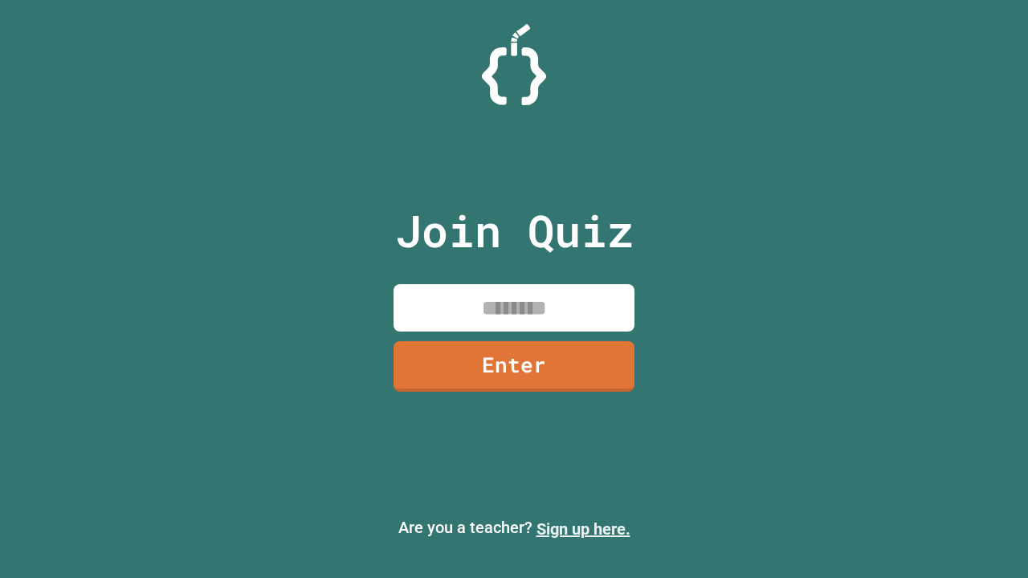
click at [583, 529] on link "Sign up here." at bounding box center [584, 529] width 94 height 19
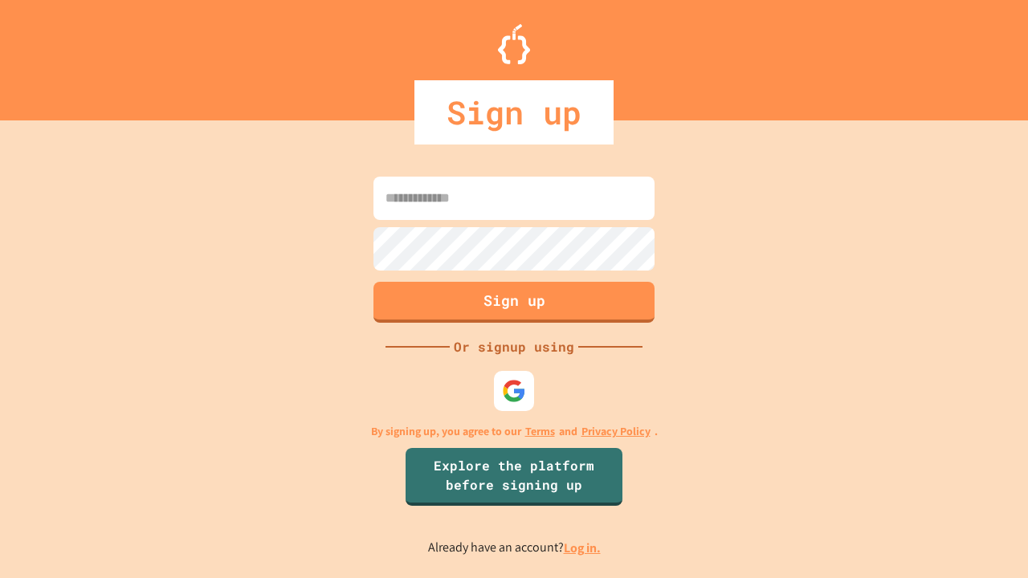
click at [583, 548] on link "Log in." at bounding box center [582, 548] width 37 height 17
